Goal: Transaction & Acquisition: Register for event/course

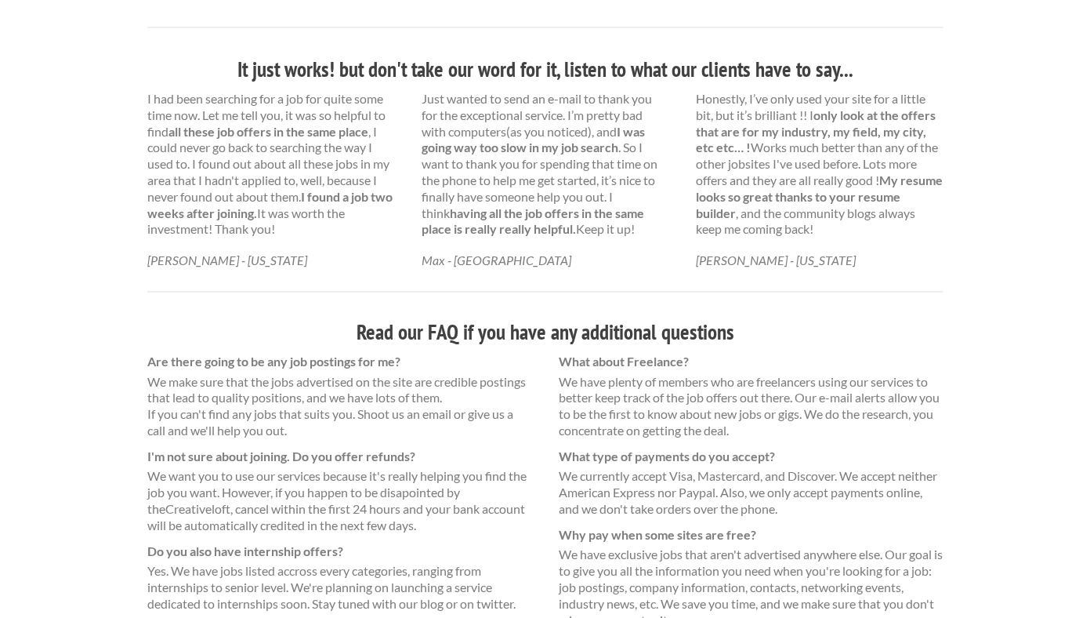
scroll to position [856, 0]
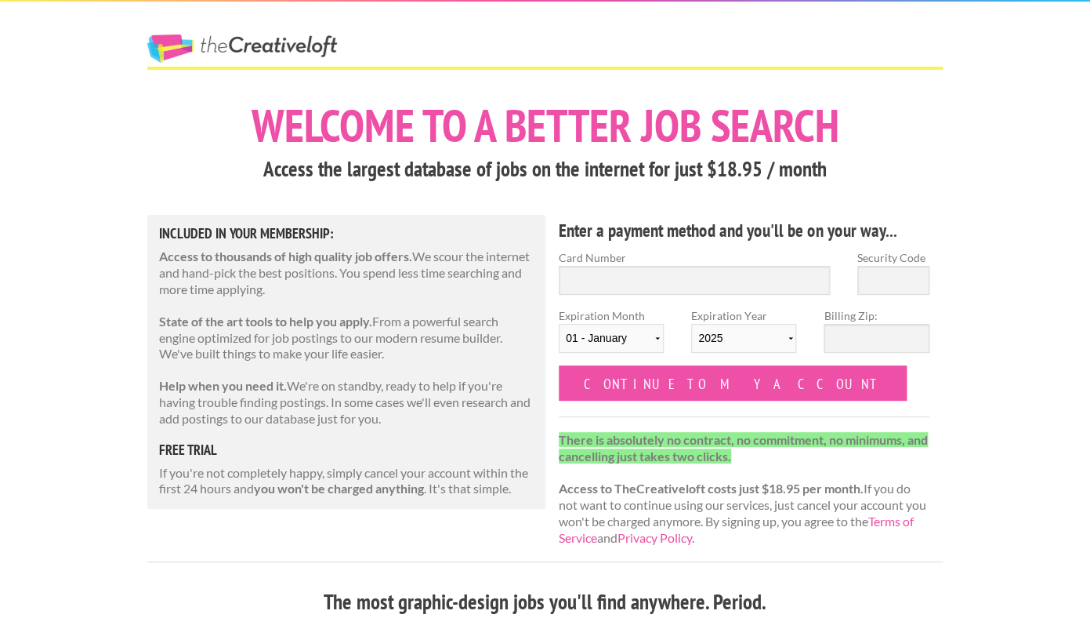
click at [261, 53] on link "The Creative Loft" at bounding box center [242, 48] width 190 height 28
click at [615, 123] on h1 "Welcome to a better job search" at bounding box center [544, 125] width 795 height 45
click at [296, 49] on link "The Creative Loft" at bounding box center [242, 48] width 190 height 28
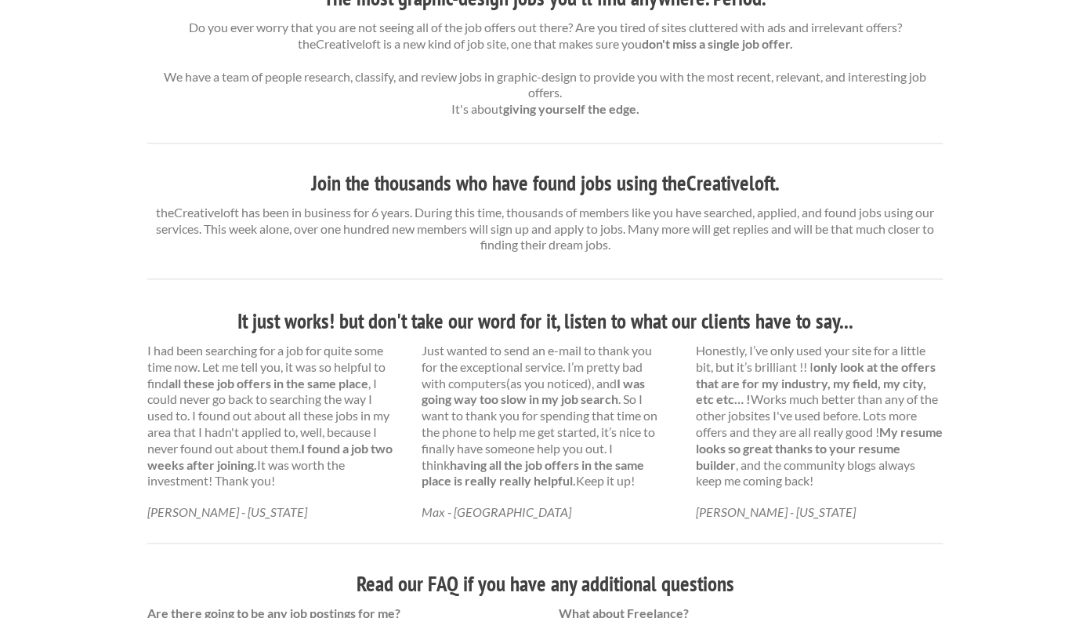
scroll to position [128, 0]
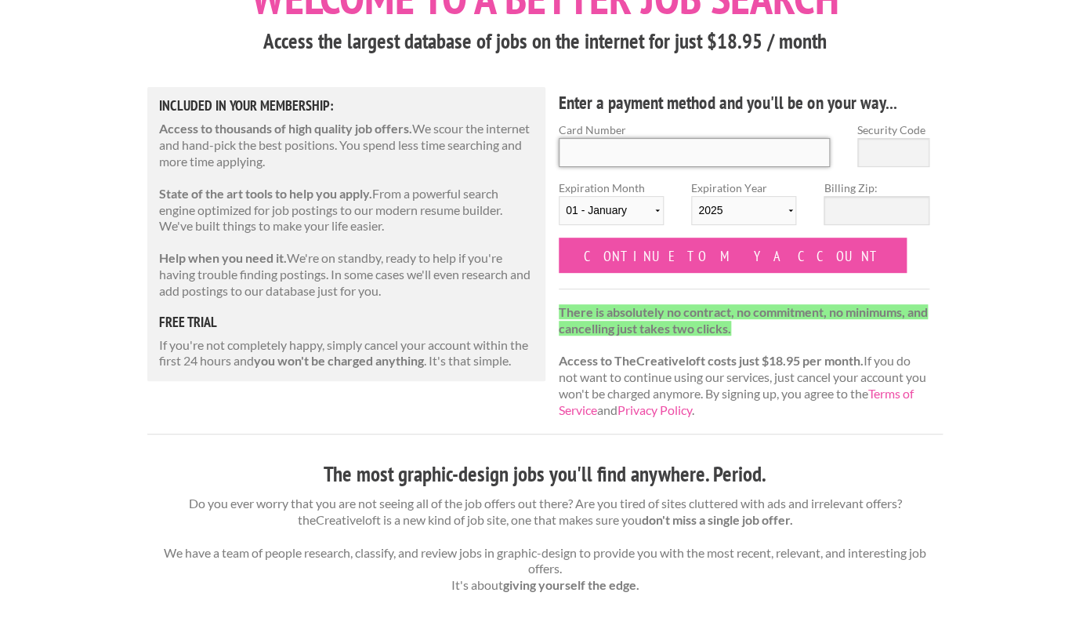
click at [599, 141] on input "Card Number" at bounding box center [694, 152] width 271 height 29
